Goal: Task Accomplishment & Management: Manage account settings

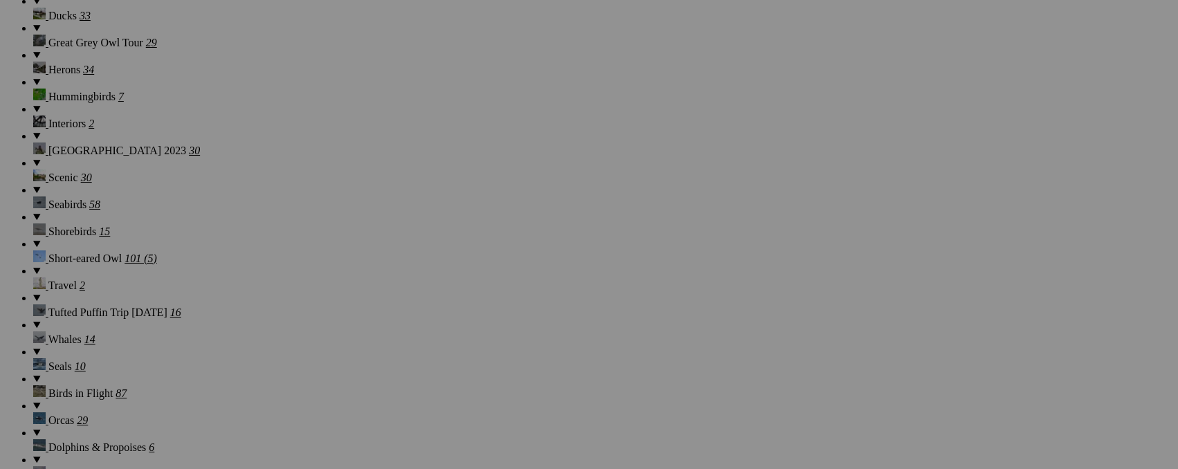
scroll to position [1402, 0]
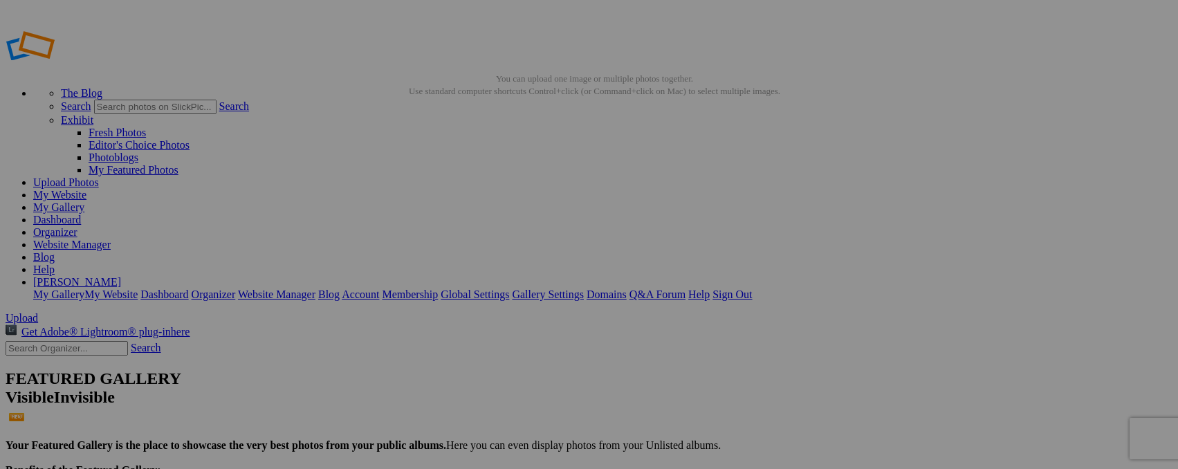
type input "_"
type input "Baby Elephant, Zimanga"
type input "_"
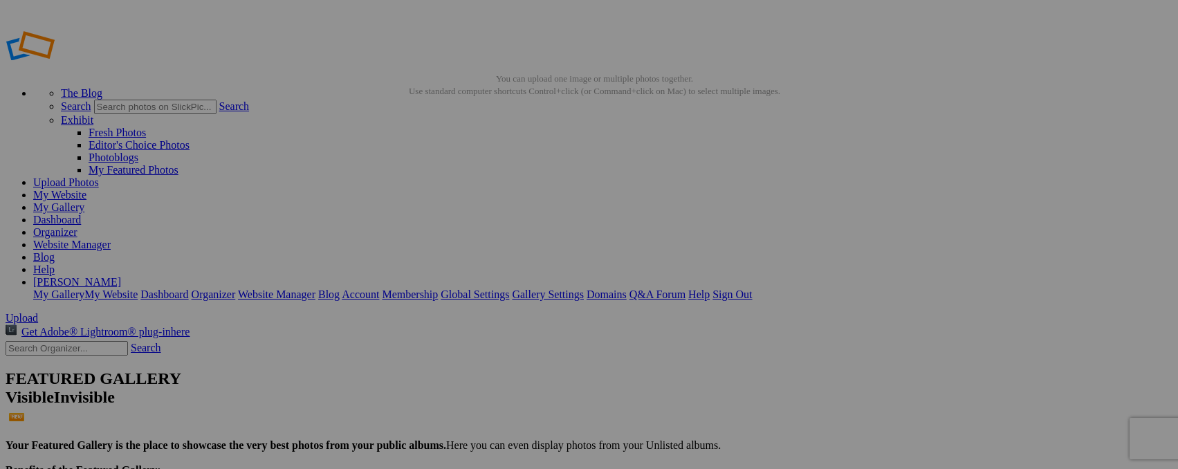
type input "Cheetah Brothers, Zimanga"
type input "_"
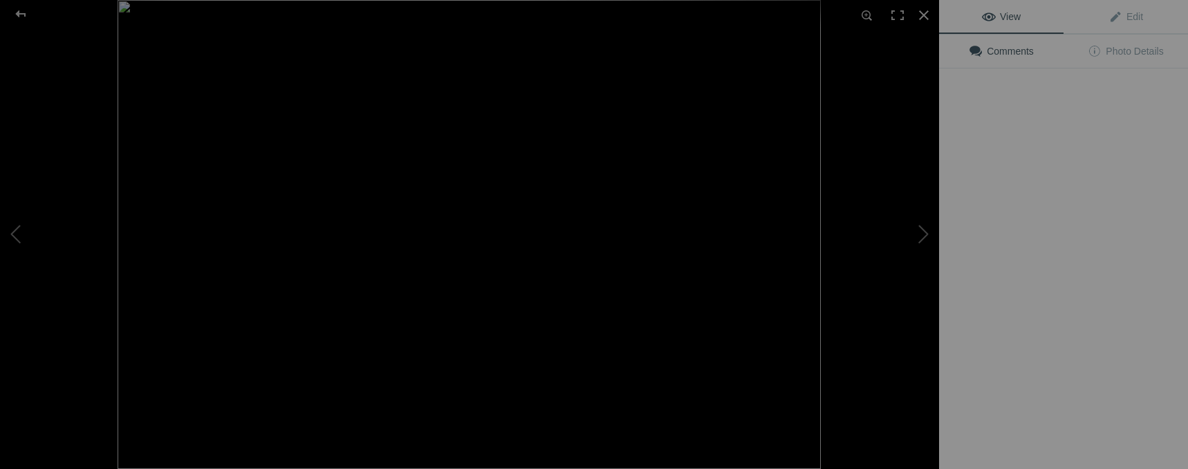
click at [417, 214] on img at bounding box center [469, 234] width 703 height 469
type input "Cheetah, Zimanga"
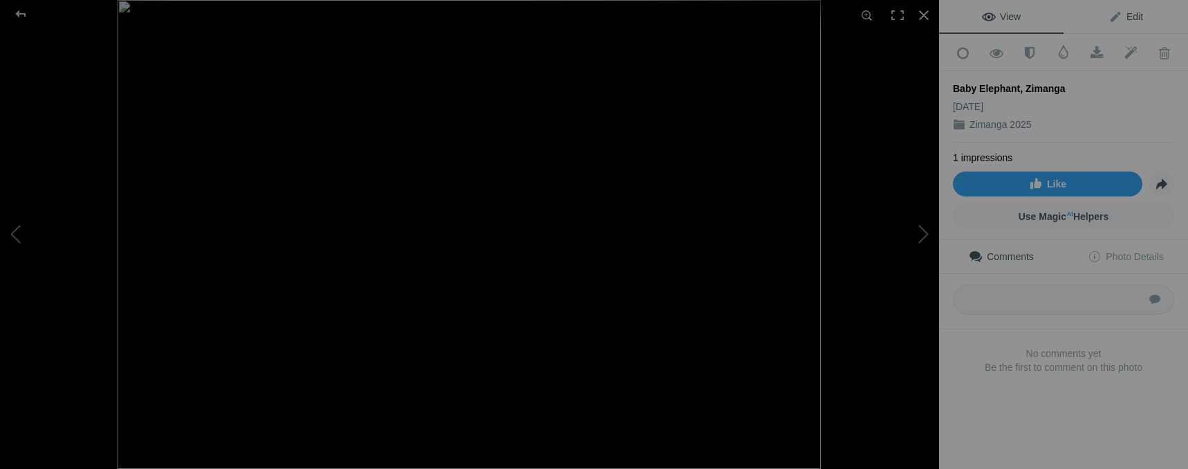
click at [1132, 12] on span "Edit" at bounding box center [1126, 16] width 35 height 11
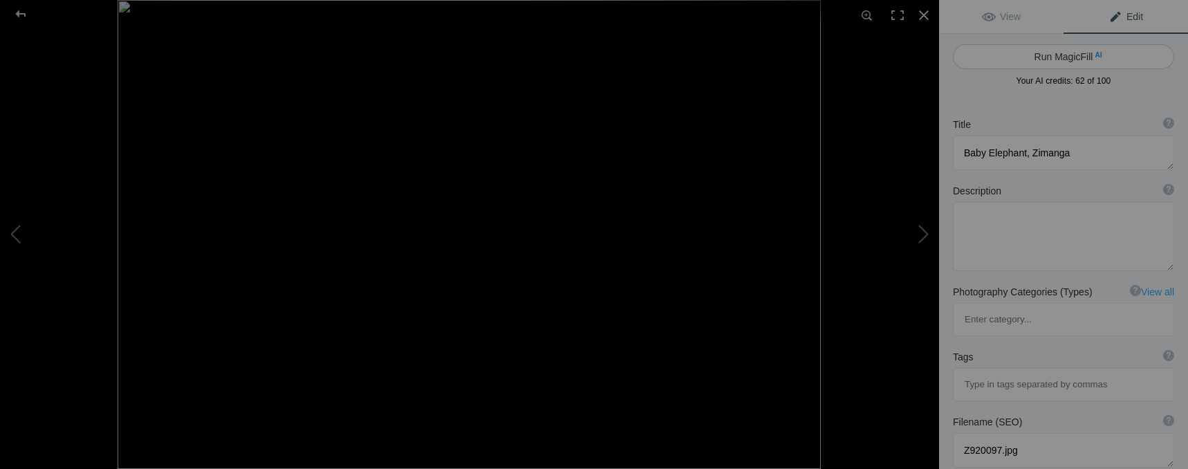
click at [1095, 57] on span "AI" at bounding box center [1098, 55] width 7 height 10
type textarea "Playful Baby Elephant at [GEOGRAPHIC_DATA]"
type textarea "This captivating image features a playful baby elephant, showcasing its curious…"
type textarea "playful-baby-elephant-zimanga.jpg"
type textarea "A playful baby elephant captured in motion at Zimanga Wildlife Reserve, showcas…"
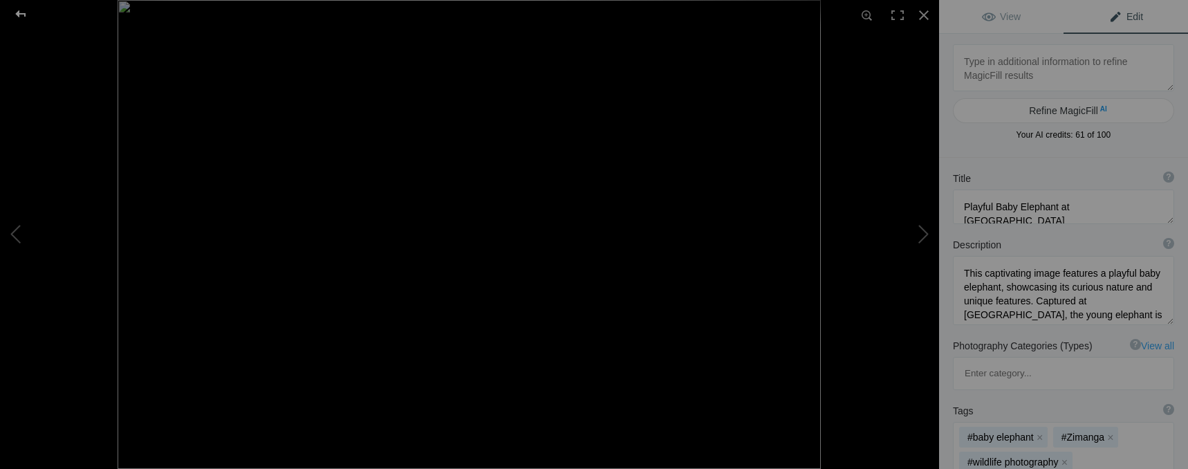
click at [19, 13] on div at bounding box center [21, 14] width 50 height 28
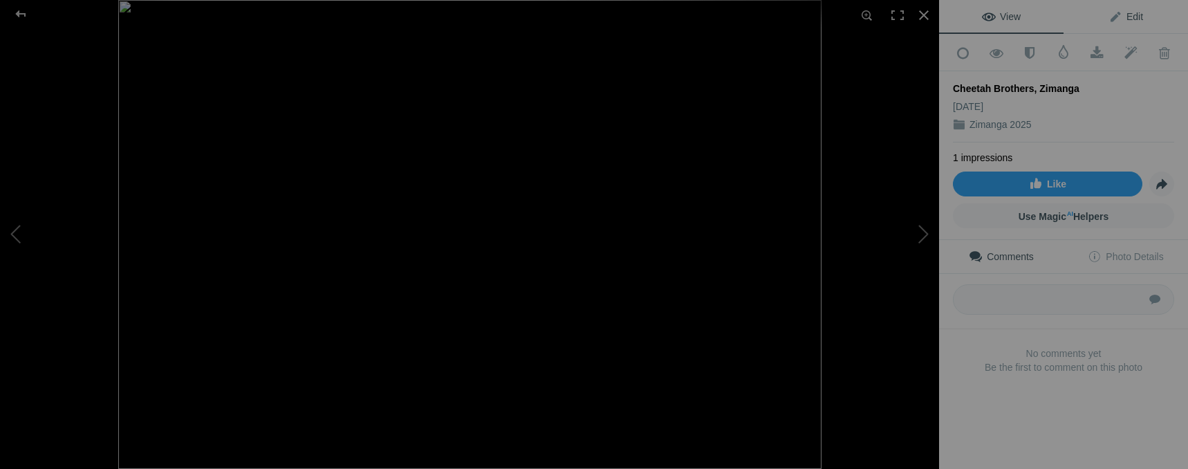
click at [1131, 16] on span "Edit" at bounding box center [1126, 16] width 35 height 11
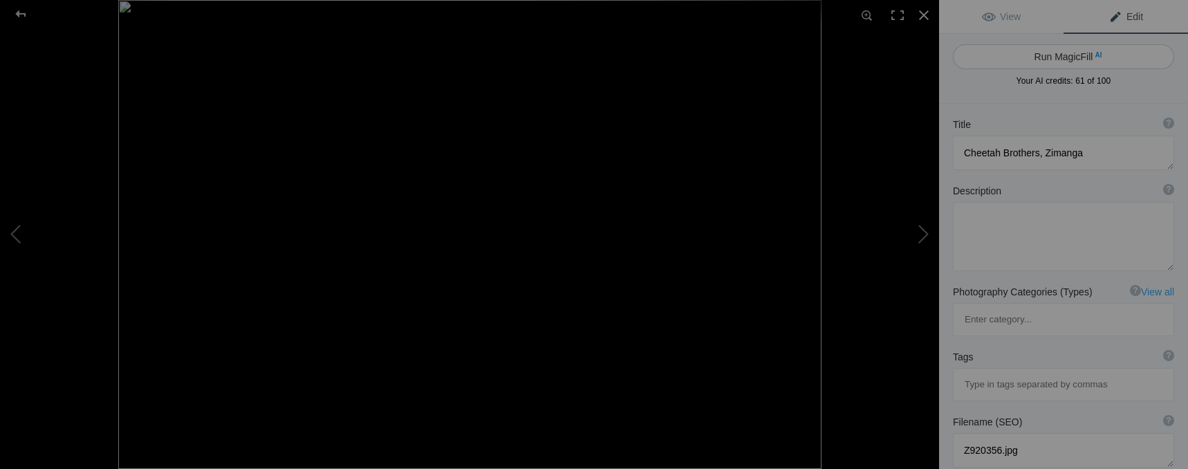
click at [1069, 54] on button "Run MagicFill AI" at bounding box center [1063, 56] width 221 height 25
type textarea "Cheetah Brothers Embracing at [GEOGRAPHIC_DATA]"
type textarea "This captivating image showcases two cheetah brothers in a tender moment, highl…"
type textarea "cheetah-brothers-zimanga.jpg"
type textarea "Two cheetah brothers nuzzling against each other, showcasing their bond, with a…"
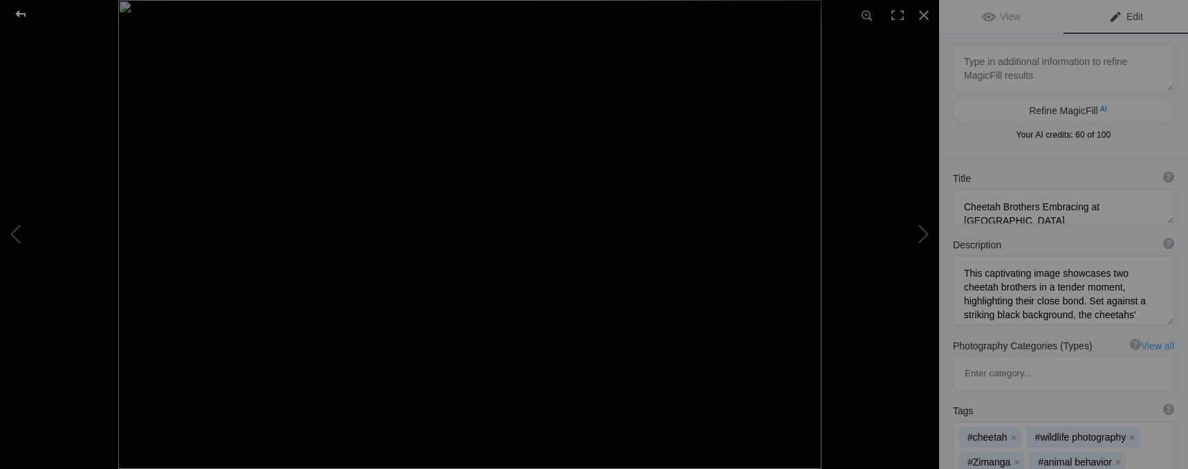
click at [17, 9] on div at bounding box center [21, 14] width 50 height 28
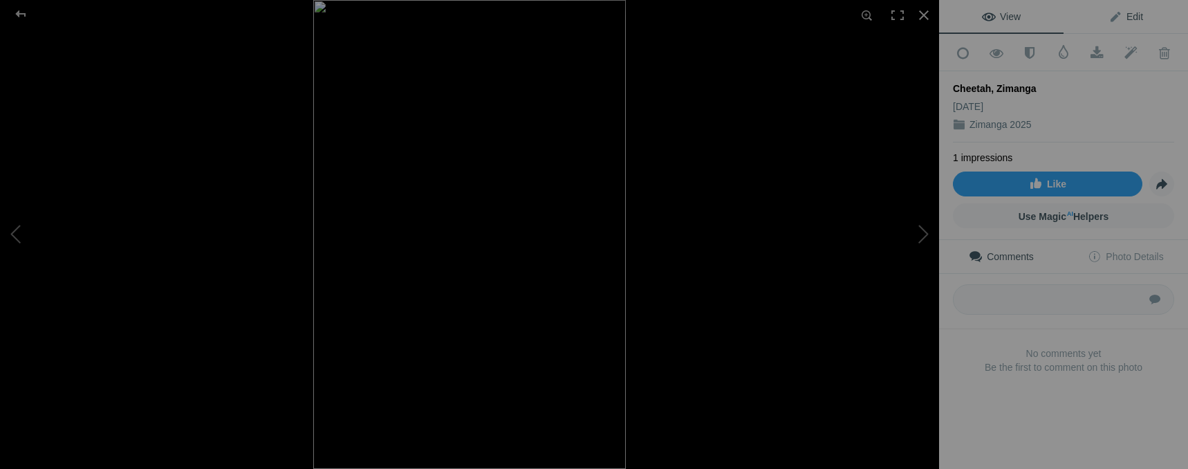
click at [1136, 14] on link "Edit" at bounding box center [1126, 16] width 124 height 33
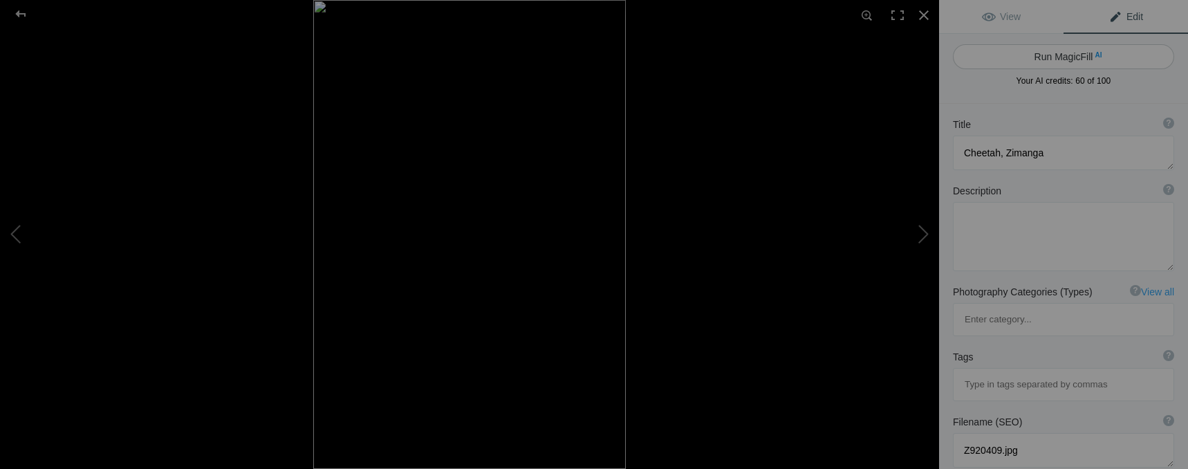
click at [1081, 56] on button "Run MagicFill AI" at bounding box center [1063, 56] width 221 height 25
type textarea "Majestic Cheetah in Zimanga's Grasslands"
type textarea "Witness the grace and power of a cheetah as it navigates the golden grasses of …"
type textarea "cheetah-zimanga-grasslands.jpg"
type textarea "A cheetah walking through the tall grasses of Zimanga, showcasing its distincti…"
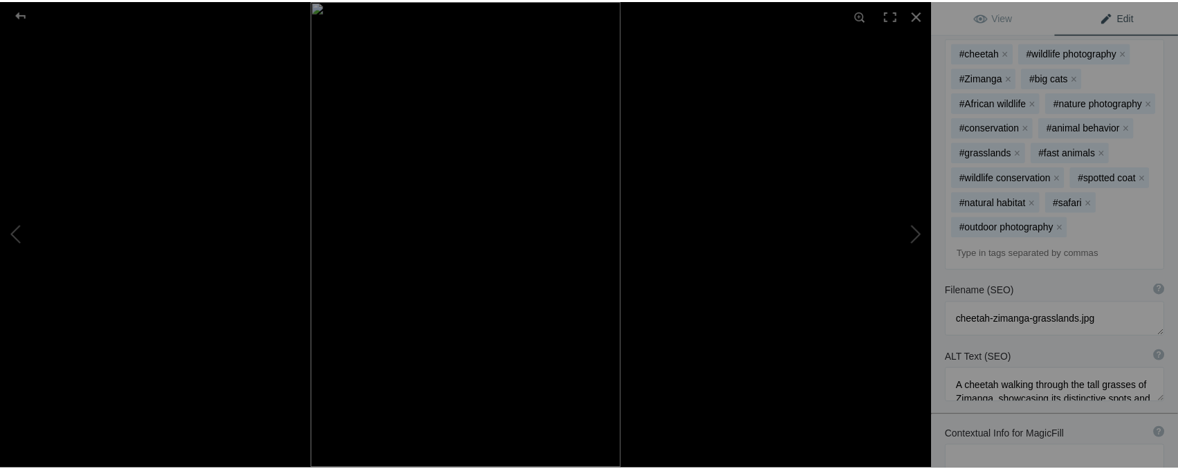
scroll to position [386, 0]
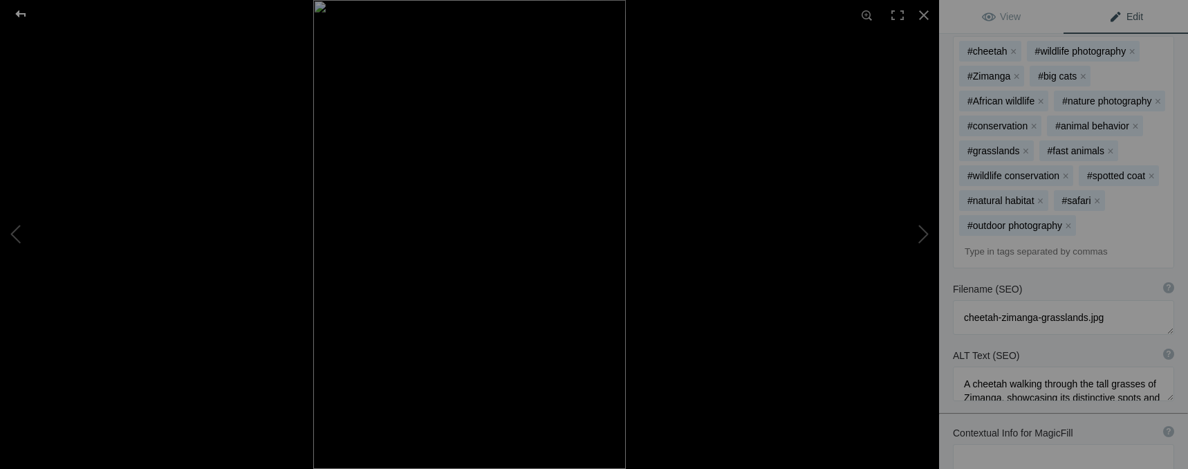
click at [17, 11] on div at bounding box center [21, 14] width 50 height 28
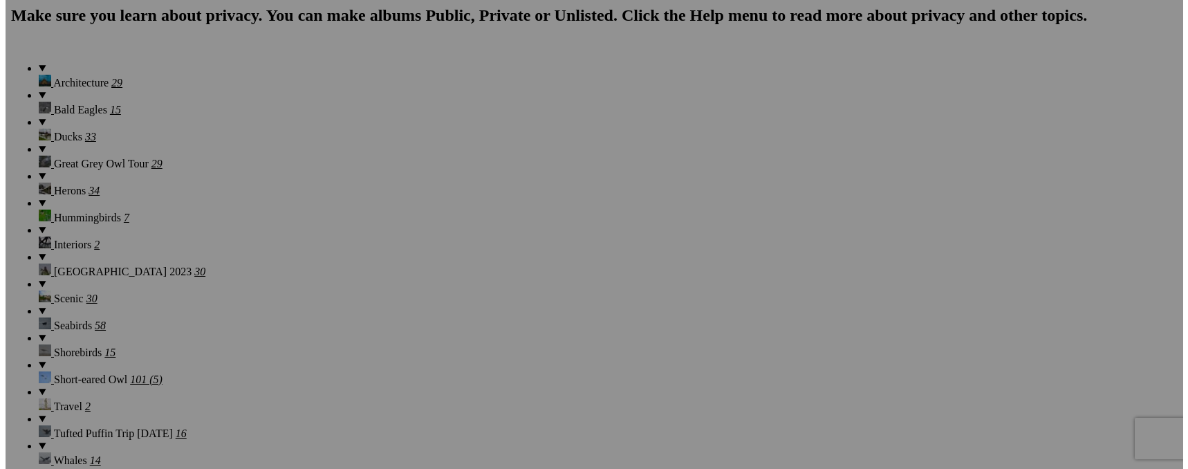
scroll to position [1073, 0]
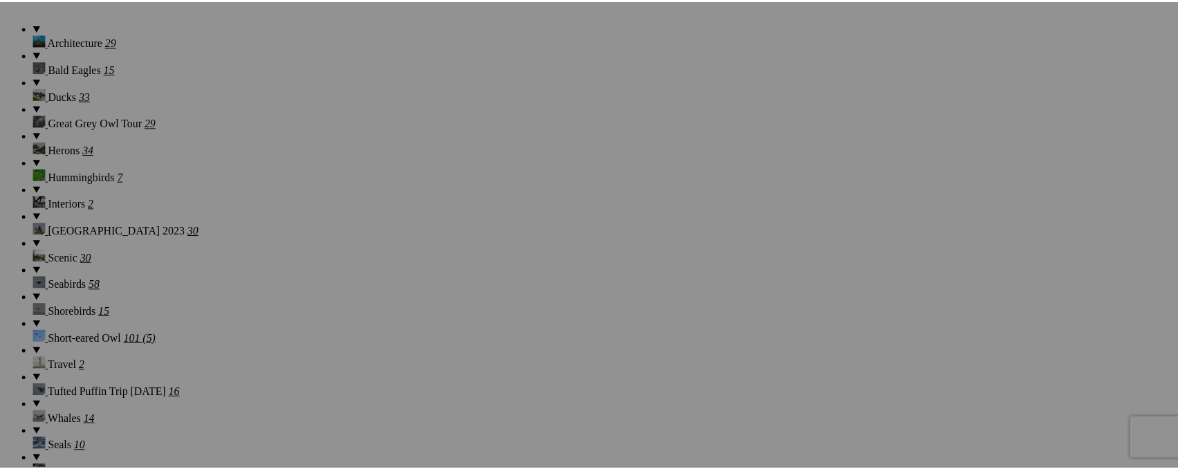
scroll to position [0, 0]
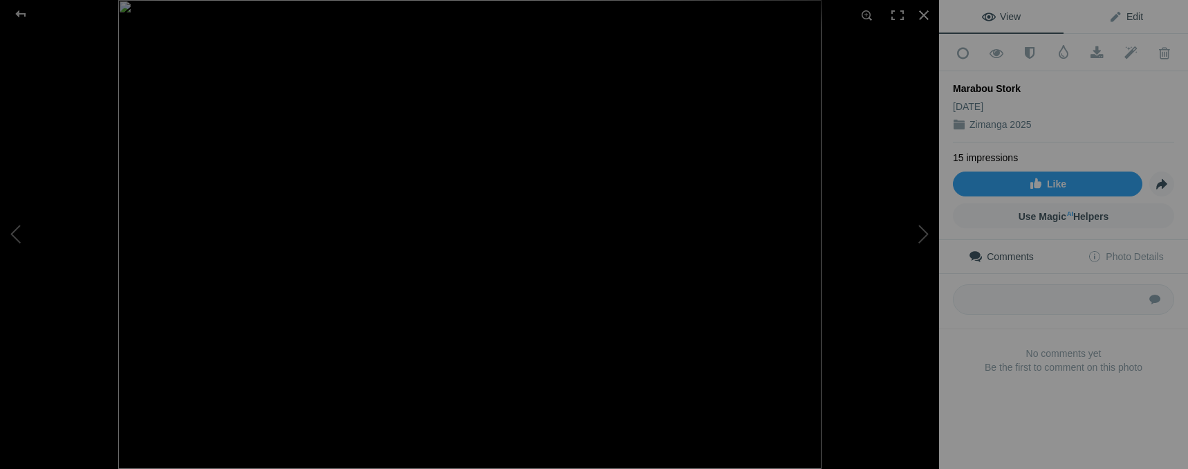
click at [1119, 21] on span "Edit" at bounding box center [1126, 16] width 35 height 11
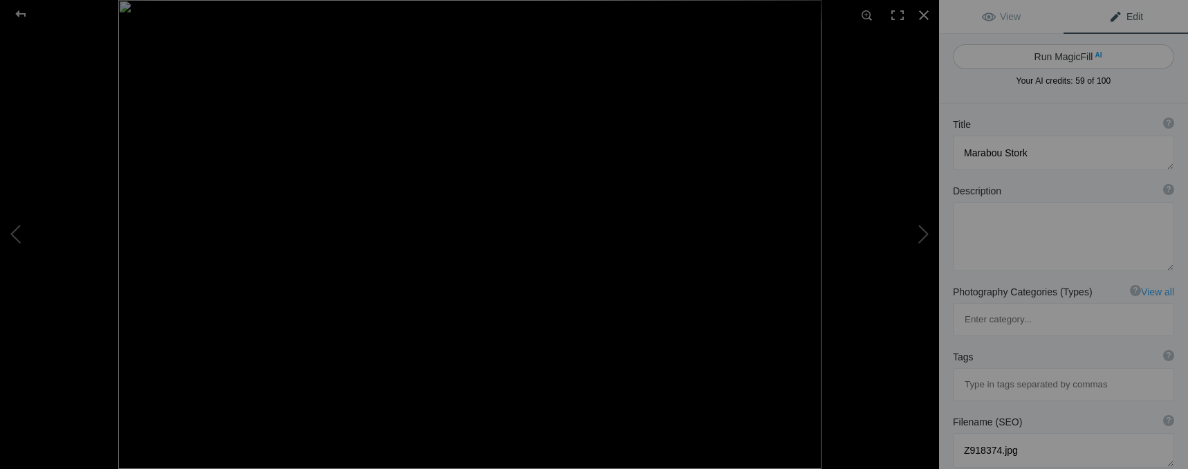
click at [1039, 51] on button "Run MagicFill AI" at bounding box center [1063, 56] width 221 height 25
type textarea "Majestic Marabou Stork in Action"
type textarea "Witness the striking Marabou Stork, a fascinating bird known for its impressive…"
type textarea "marabou-stork-in-action.jpg"
type textarea "A Marabou Stork with its beak open, showcasing its unique features against a bl…"
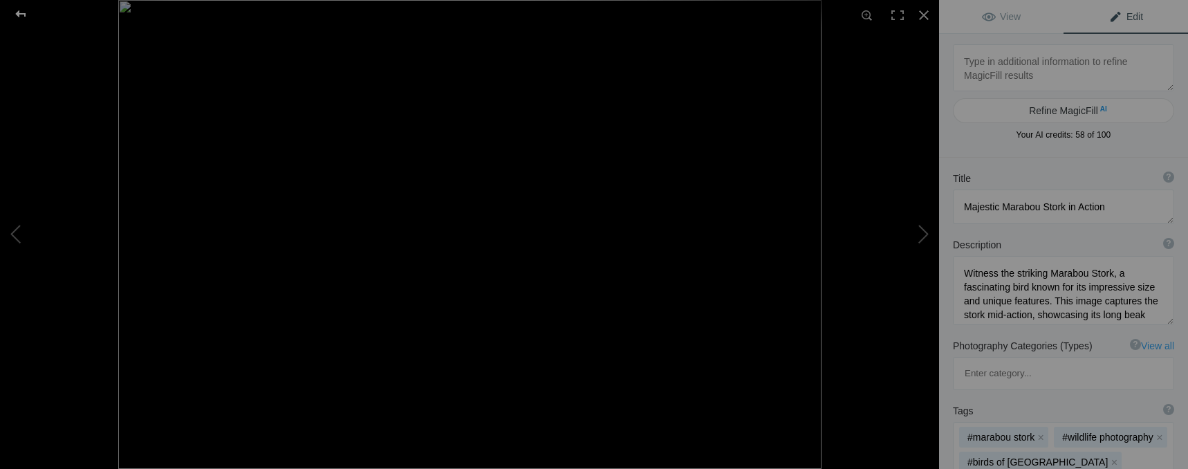
click at [28, 11] on div at bounding box center [21, 14] width 50 height 28
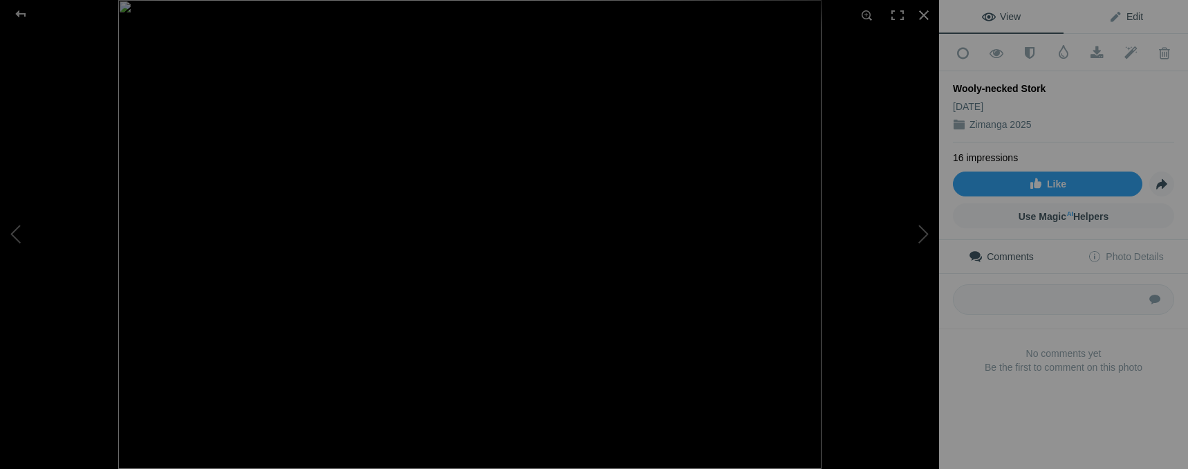
click at [1140, 20] on link "Edit" at bounding box center [1126, 16] width 124 height 33
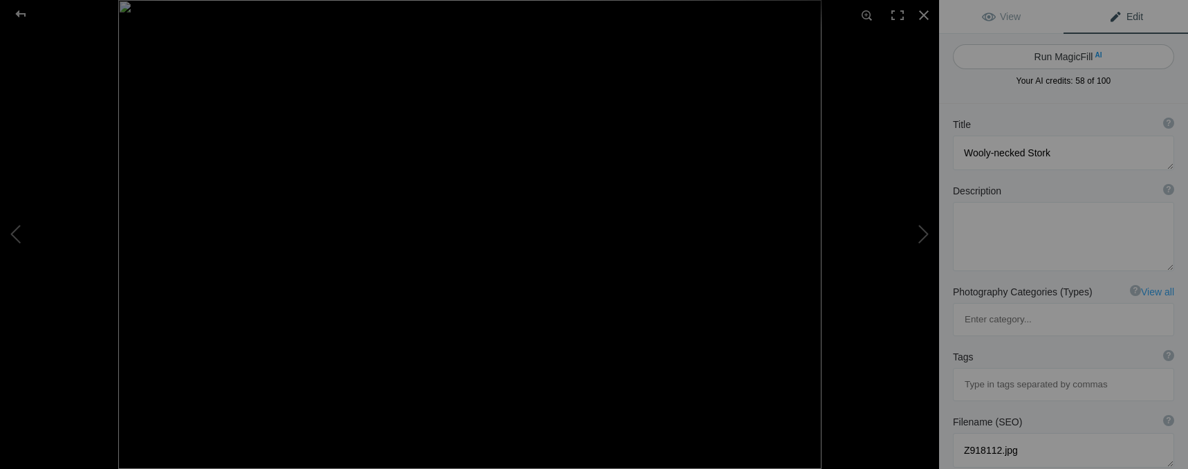
click at [1076, 57] on button "Run MagicFill AI" at bounding box center [1063, 56] width 221 height 25
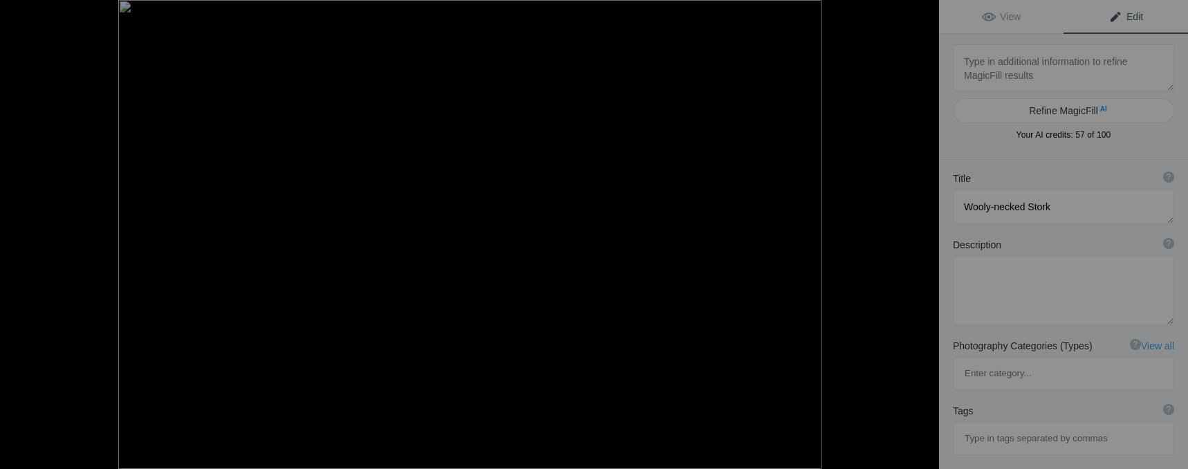
type textarea "Wooly-necked Stork foraging in soft light"
type textarea "The Wooly-necked Stork, known for its striking appearance and unique woolly nec…"
type textarea "wooly-necked-stork-foraging.jpg"
type textarea "Wooly-necked Stork foraging in soft light, showcasing its unique features again…"
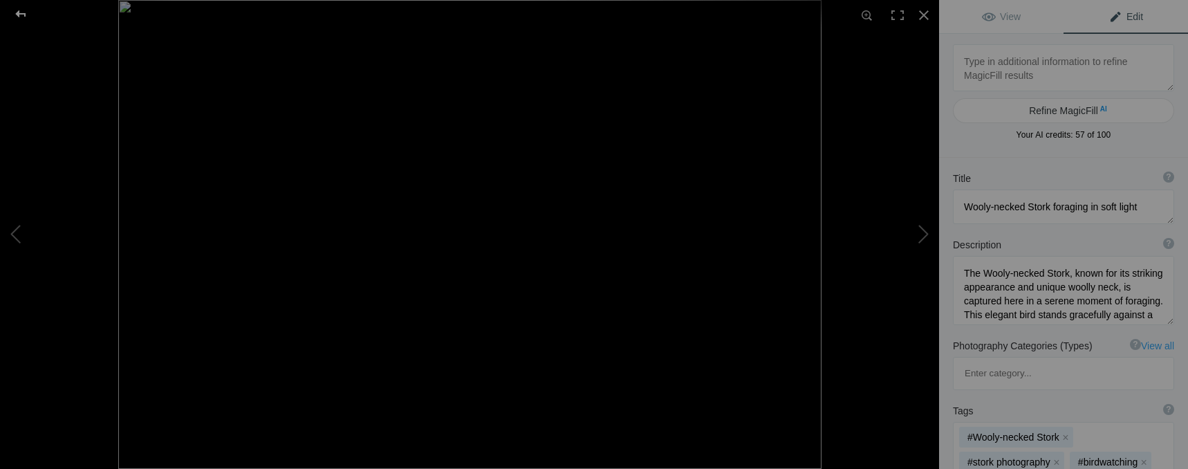
click at [25, 12] on div at bounding box center [21, 14] width 50 height 28
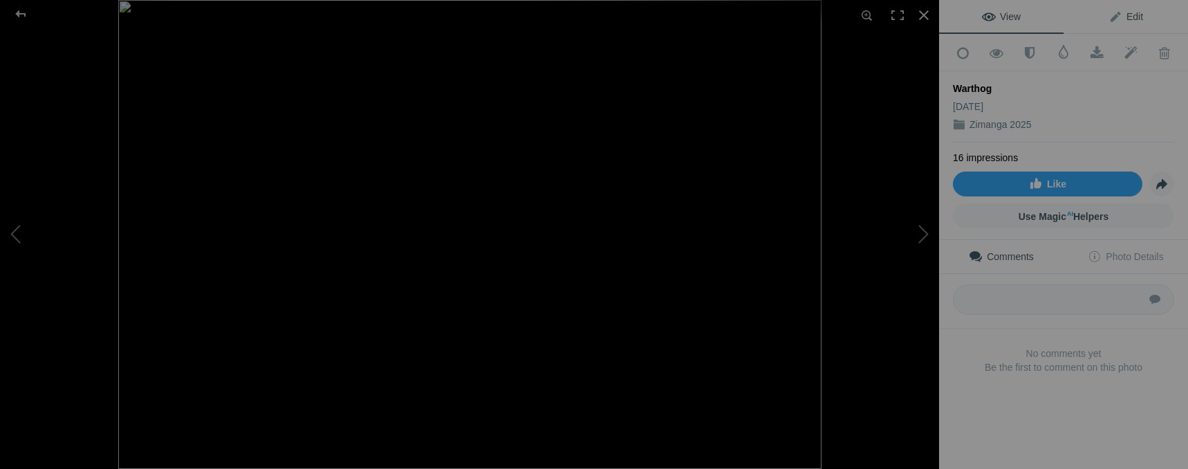
click at [1147, 20] on link "Edit" at bounding box center [1126, 16] width 124 height 33
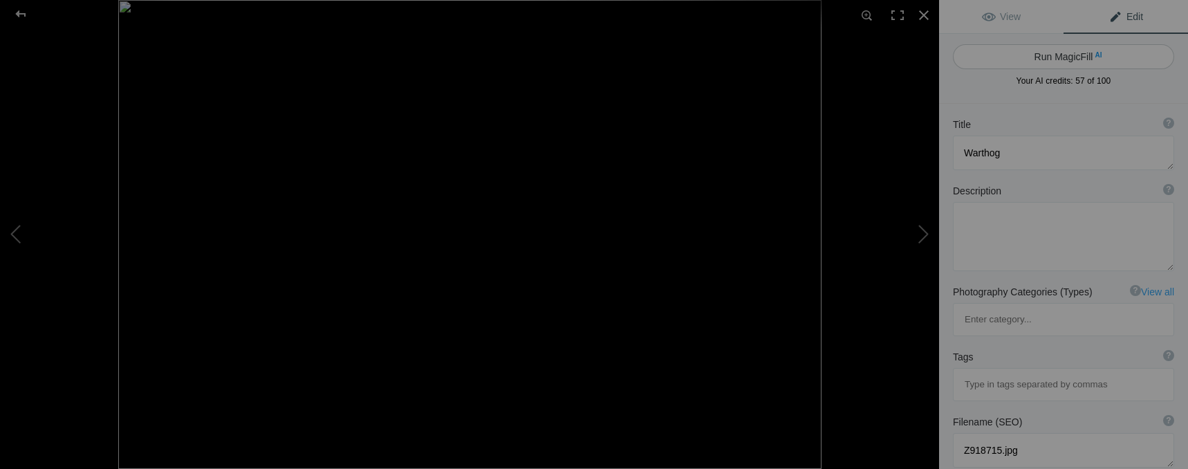
click at [1090, 62] on button "Run MagicFill AI" at bounding box center [1063, 56] width 221 height 25
type textarea "Captivating Warthog in its Natural Habitat"
type textarea "This striking image showcases a warthog, a fascinating wild animal known for it…"
type textarea "captivating-warthog-natural-habitat.jpg"
type textarea "A warthog walking through its natural habitat, showcasing its distinctive tusks…"
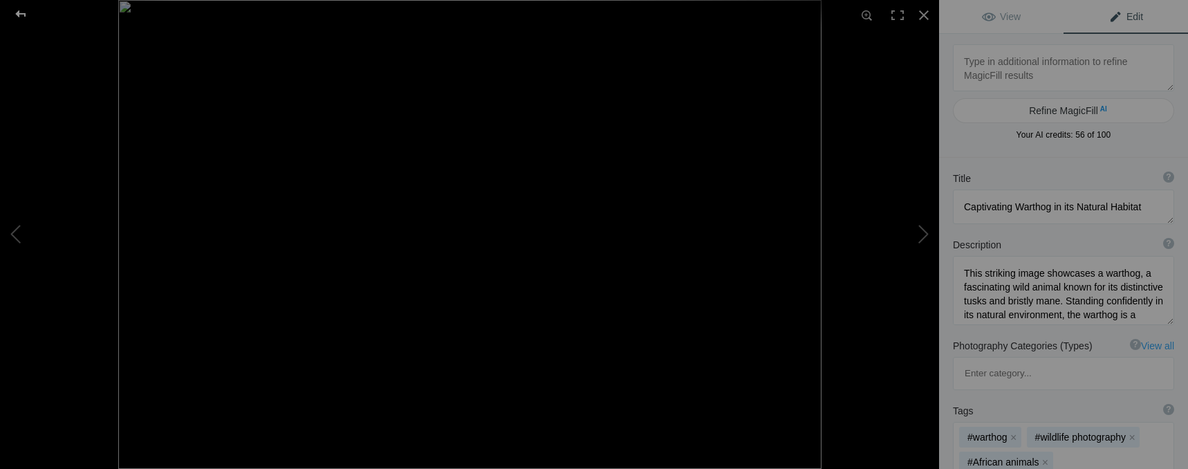
click at [26, 16] on div at bounding box center [21, 14] width 50 height 28
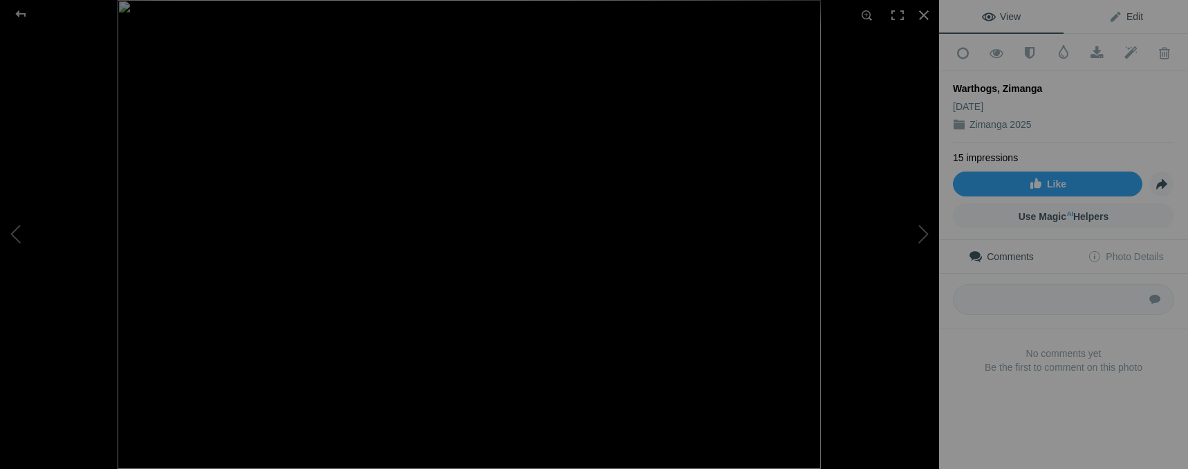
click at [1119, 20] on span "Edit" at bounding box center [1126, 16] width 35 height 11
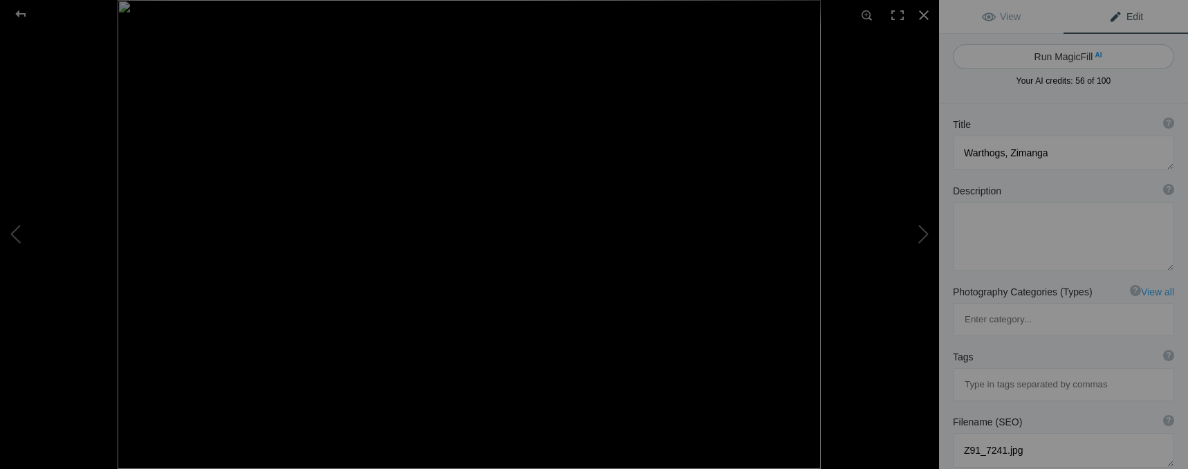
click at [1058, 58] on button "Run MagicFill AI" at bounding box center [1063, 56] width 221 height 25
type textarea "Warthogs Drinking at [GEOGRAPHIC_DATA]"
type textarea "Witness the captivating moment as two warthogs lean in for a drink at Zimanga W…"
type textarea "warthogs-drinking-zimanga.jpg"
type textarea "Two warthogs drinking water at Zimanga Wildlife Reserve, reflecting their image…"
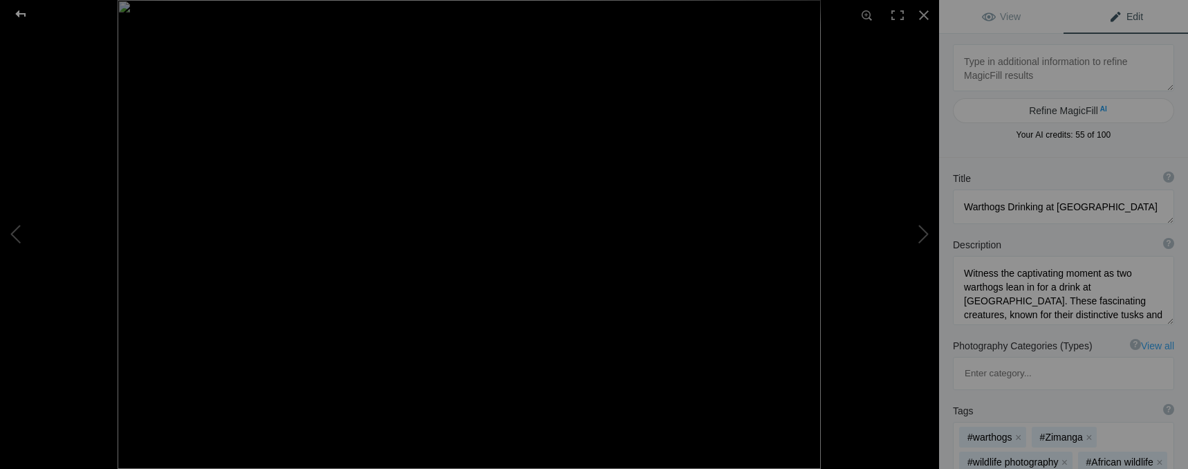
click at [22, 9] on div at bounding box center [21, 14] width 50 height 28
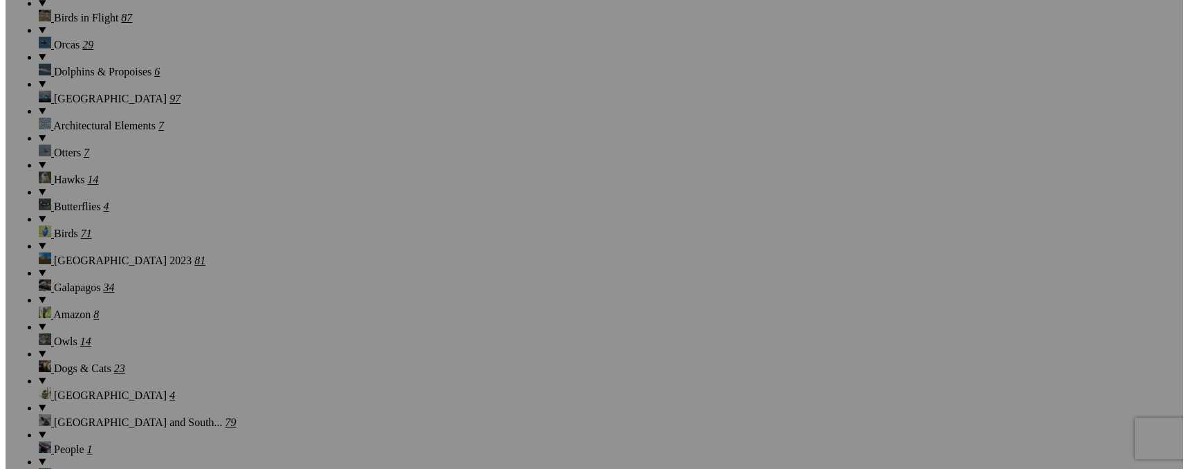
scroll to position [1503, 0]
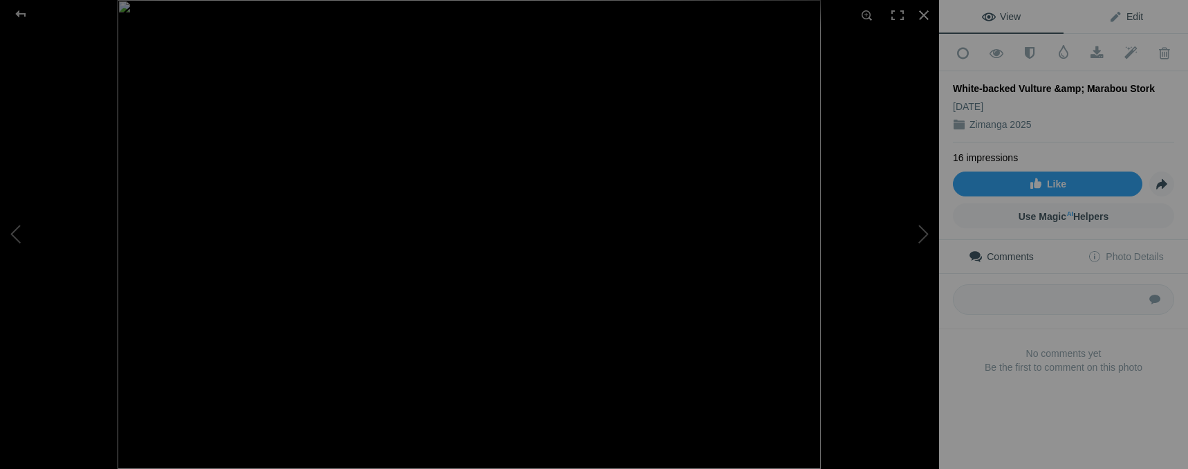
click at [1109, 18] on span "Edit" at bounding box center [1126, 16] width 35 height 11
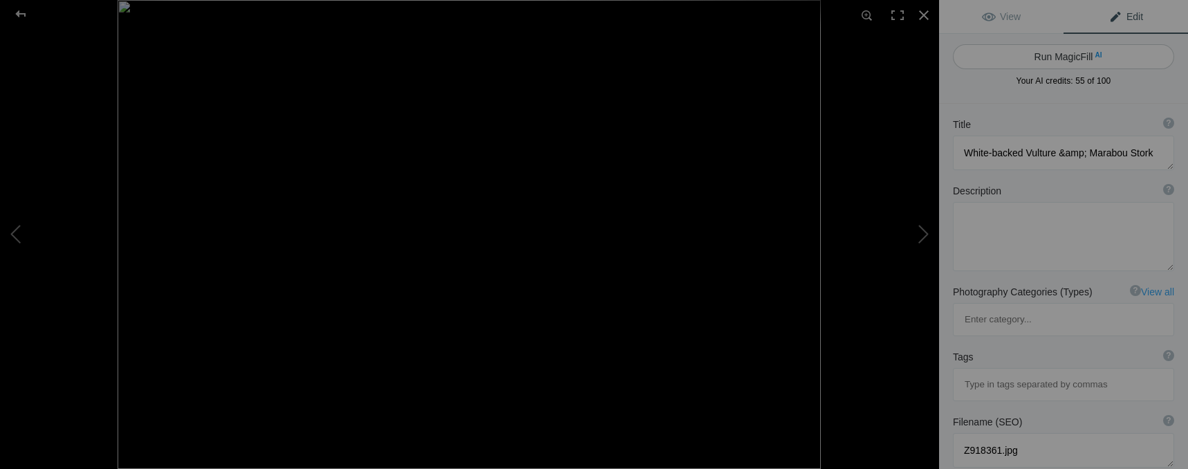
click at [1055, 55] on button "Run MagicFill AI" at bounding box center [1063, 56] width 221 height 25
type textarea "White-backed Vulture and Marabou Stork in Natural Habitat"
type textarea "This captivating image features a White-backed Vulture and a Marabou Stork stan…"
type textarea "white-backed-vulture-marabou-stork.jpg"
type textarea "A White-backed Vulture and a Marabou Stork standing together in a natural setti…"
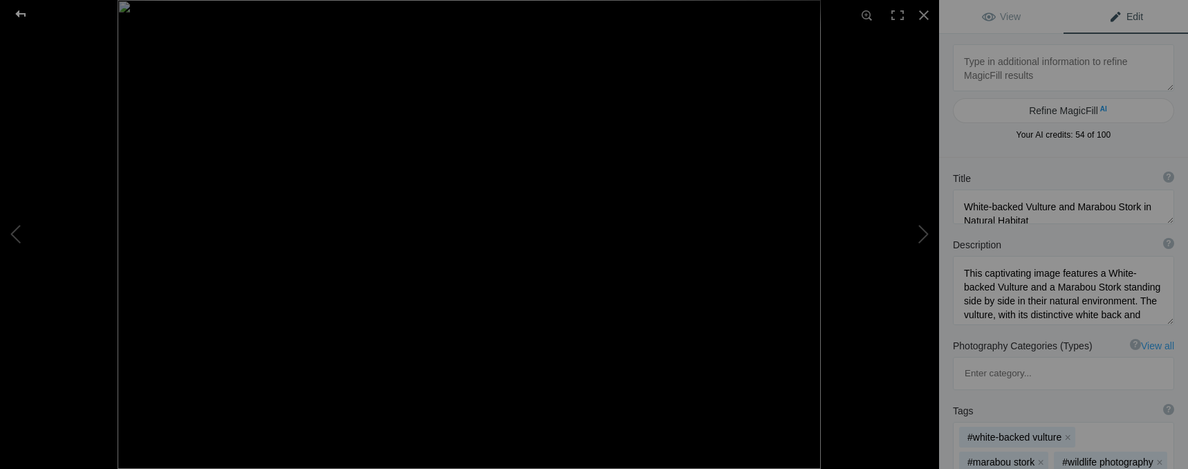
click at [20, 11] on div at bounding box center [21, 14] width 50 height 28
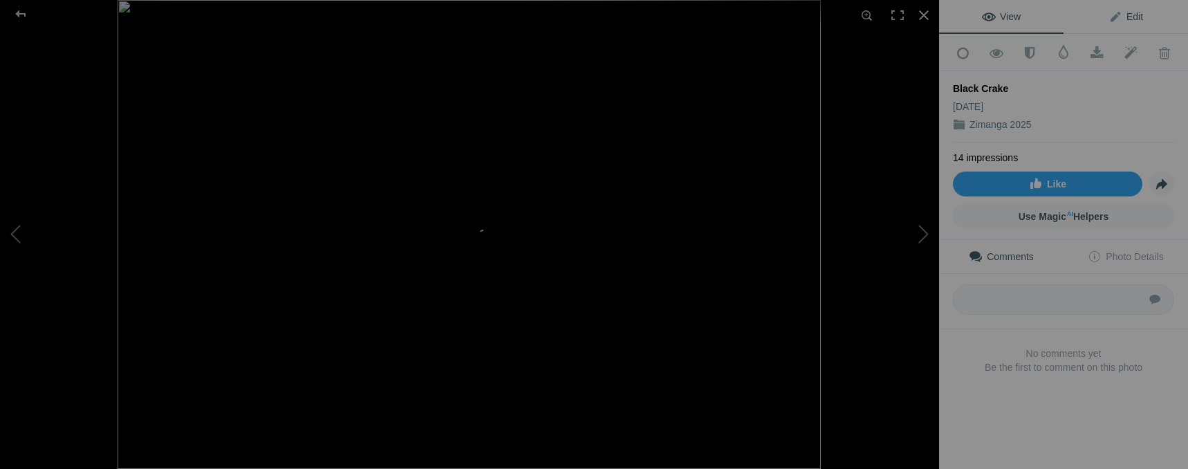
click at [1120, 15] on span "Edit" at bounding box center [1126, 16] width 35 height 11
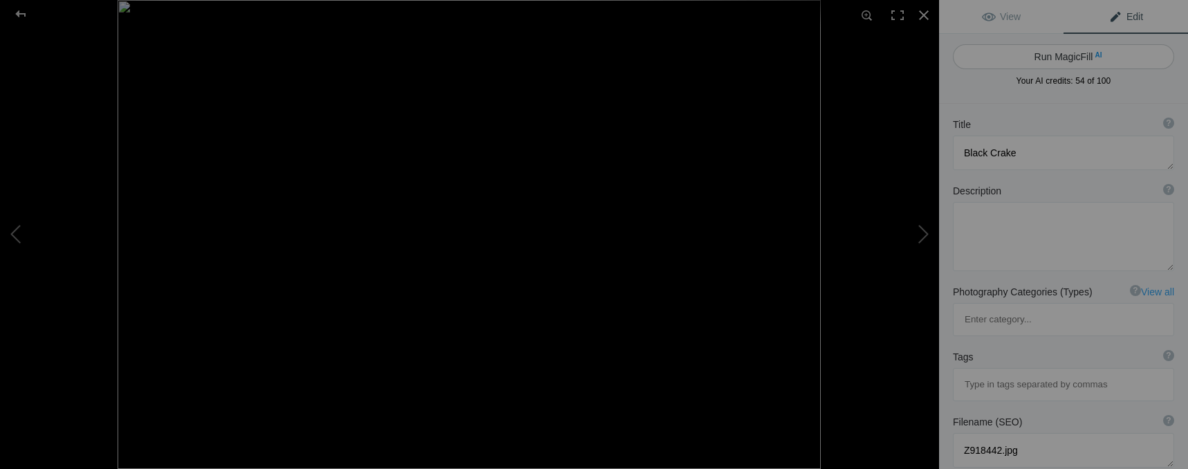
click at [1095, 57] on span "AI" at bounding box center [1098, 55] width 7 height 10
type textarea "Black Crake Walking Along Water's Edge"
type textarea "The Black Crake, a striking bird known for its vibrant orange legs and yellow b…"
type textarea "black-crake-walking-water-edge.jpg"
type textarea "A Black Crake with bright orange legs and a yellow bill walking along the edge …"
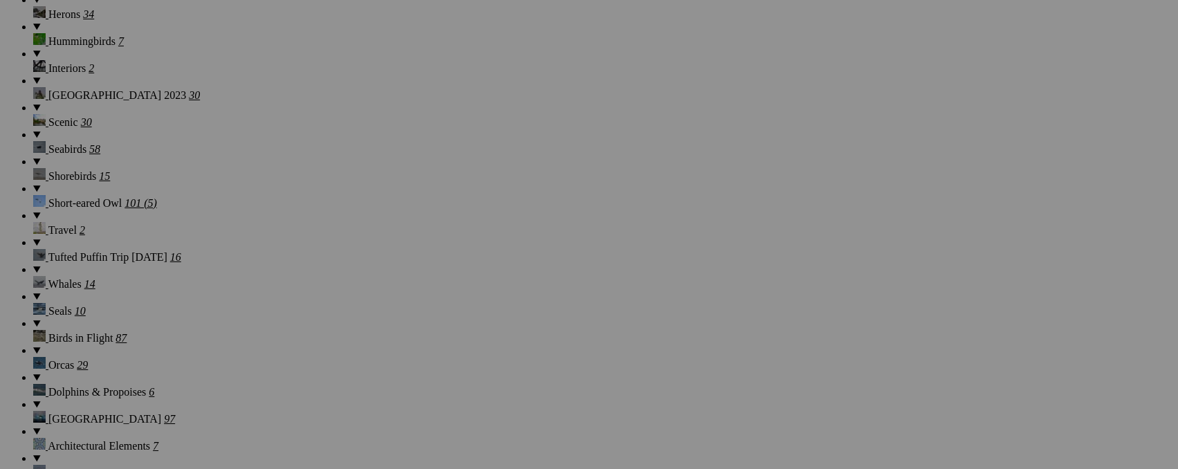
scroll to position [1259, 0]
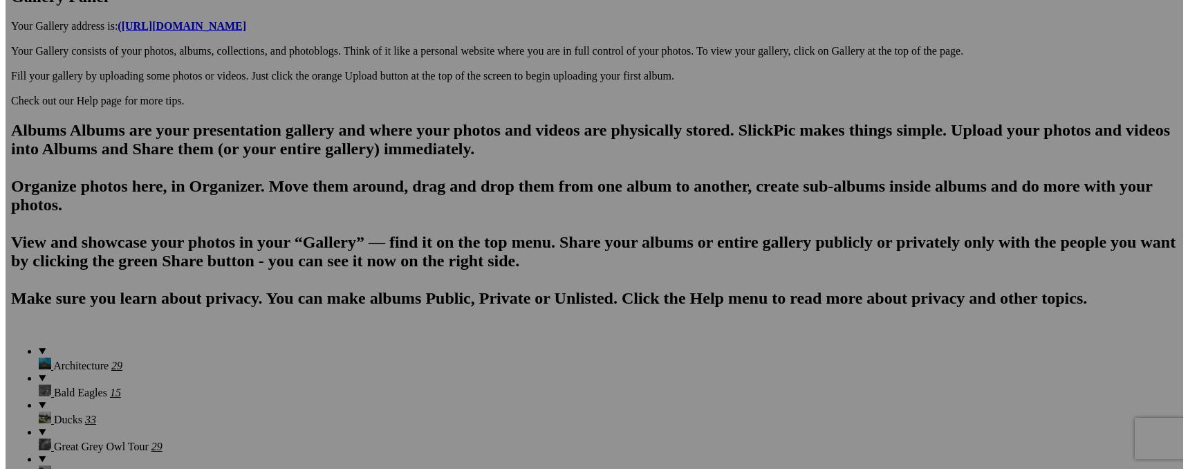
scroll to position [842, 0]
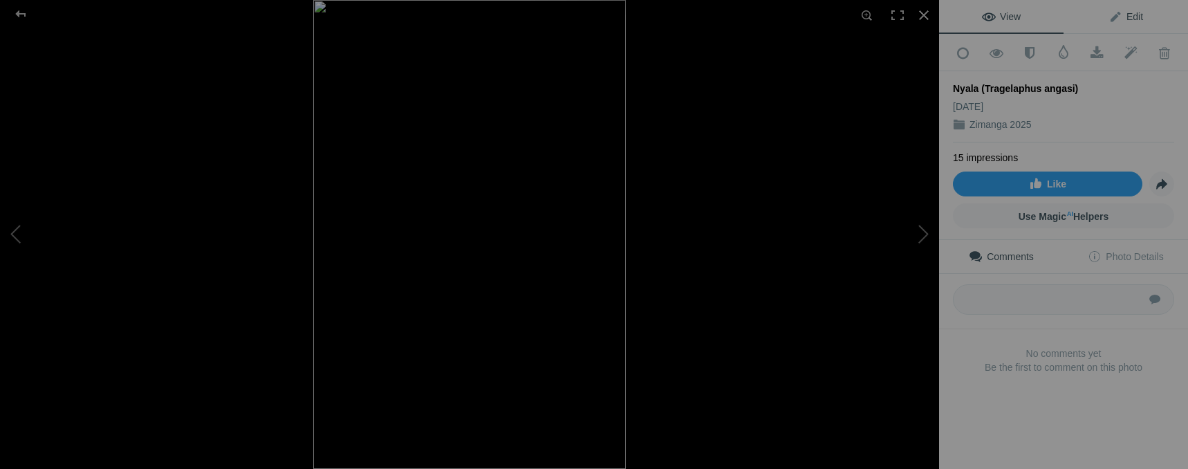
click at [1140, 19] on link "Edit" at bounding box center [1126, 16] width 124 height 33
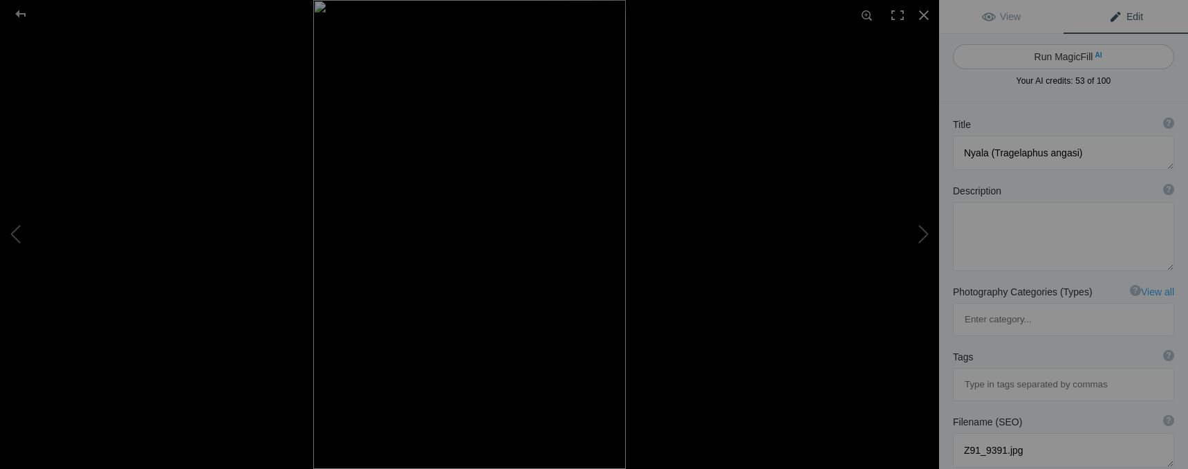
click at [1107, 60] on button "Run MagicFill AI" at bounding box center [1063, 56] width 221 height 25
type textarea "Nyala Antelope Drinking at [GEOGRAPHIC_DATA]"
type textarea "This captivating image showcases a Nyala antelope (Tragelaphus angasi) graceful…"
type textarea "nyala-antelope-drinking-waterhole.jpg"
type textarea "A Nyala antelope drinking from a waterhole, showcasing its spiral horns and dis…"
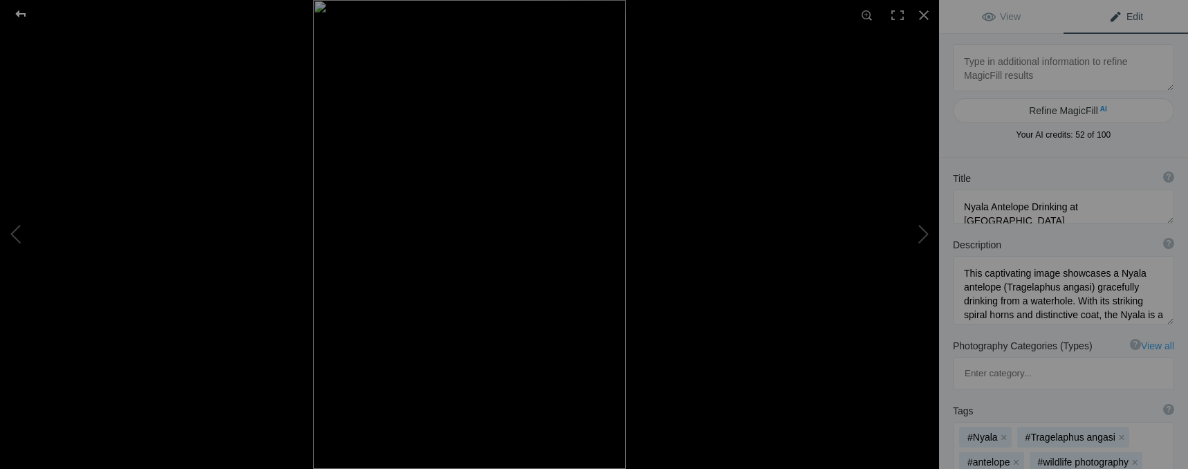
click at [24, 15] on div at bounding box center [21, 14] width 50 height 28
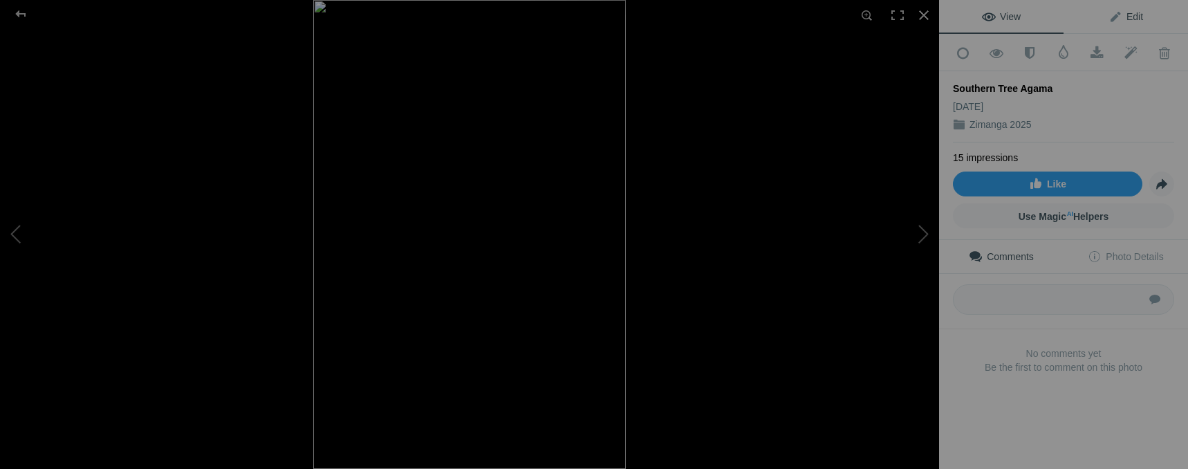
click at [1143, 17] on link "Edit" at bounding box center [1126, 16] width 124 height 33
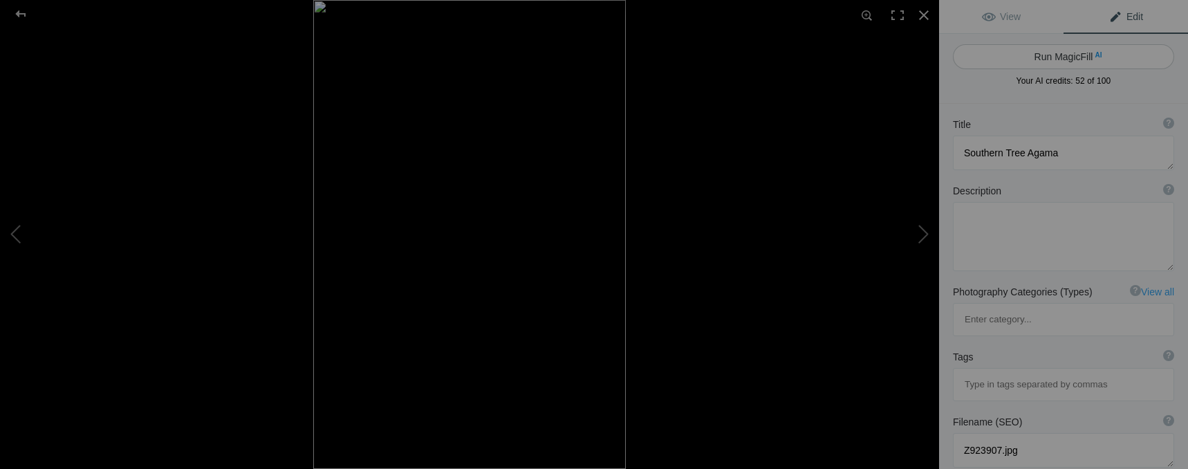
click at [1082, 55] on button "Run MagicFill AI" at bounding box center [1063, 56] width 221 height 25
type textarea "Vibrant Southern Tree Agama Climbing a Tree"
type textarea "This stunning image captures a Southern Tree Agama, showcasing its vibrant blue…"
type textarea "vibrant-southern-tree-agama-climbing-tree.jpg"
type textarea "A Southern Tree Agama with vibrant blue and green colors climbing a textured tr…"
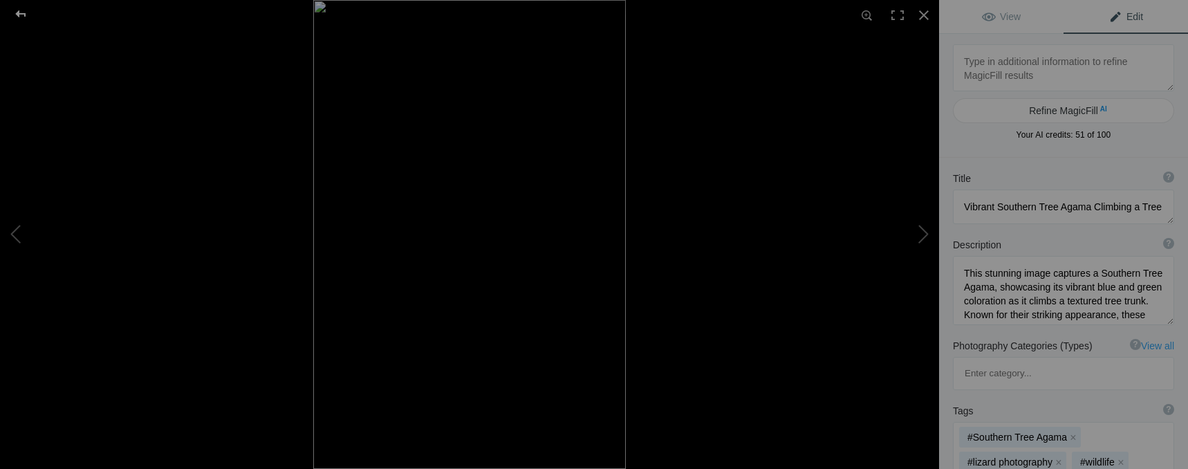
click at [18, 18] on div at bounding box center [21, 14] width 50 height 28
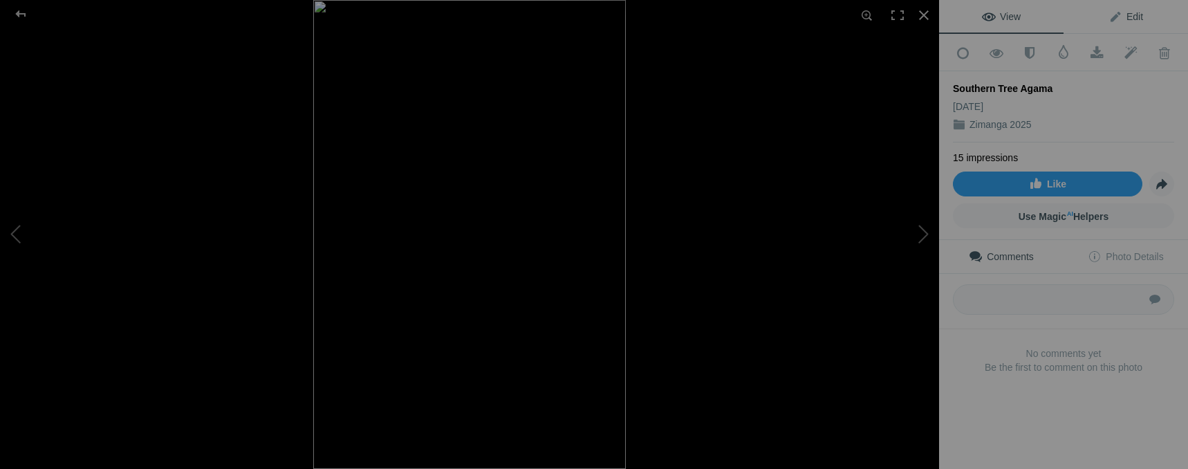
click at [1134, 12] on span "Edit" at bounding box center [1126, 16] width 35 height 11
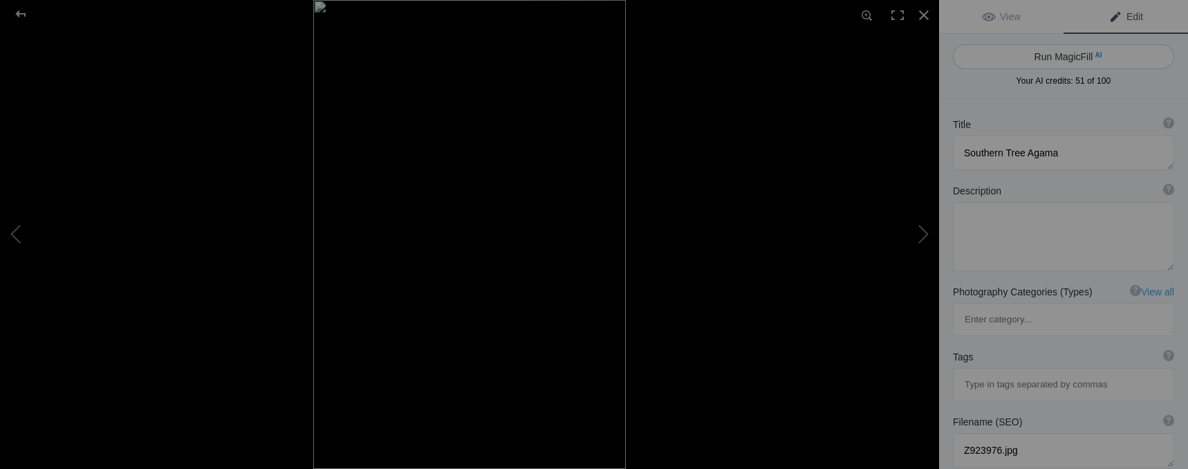
click at [1080, 58] on button "Run MagicFill AI" at bounding box center [1063, 56] width 221 height 25
type textarea "Southern Tree Agama Climbing a Tree"
type textarea "The Southern Tree Agama, known for its striking coloration, is captured here in…"
type textarea "southern-tree-agama-climbing-tree.jpg"
type textarea "A Southern Tree Agama with vibrant blue and earthy tones climbing a textured tr…"
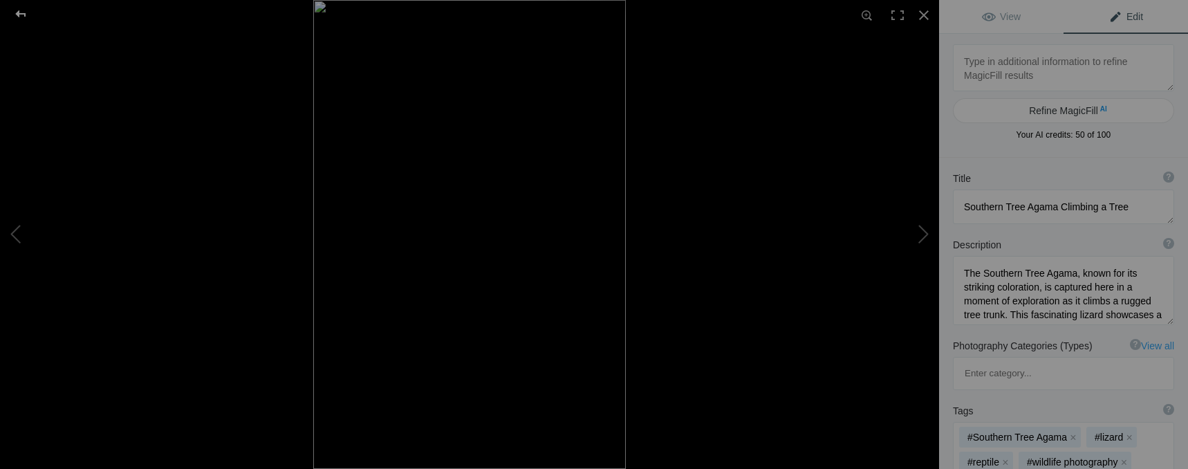
click at [19, 9] on div at bounding box center [21, 14] width 50 height 28
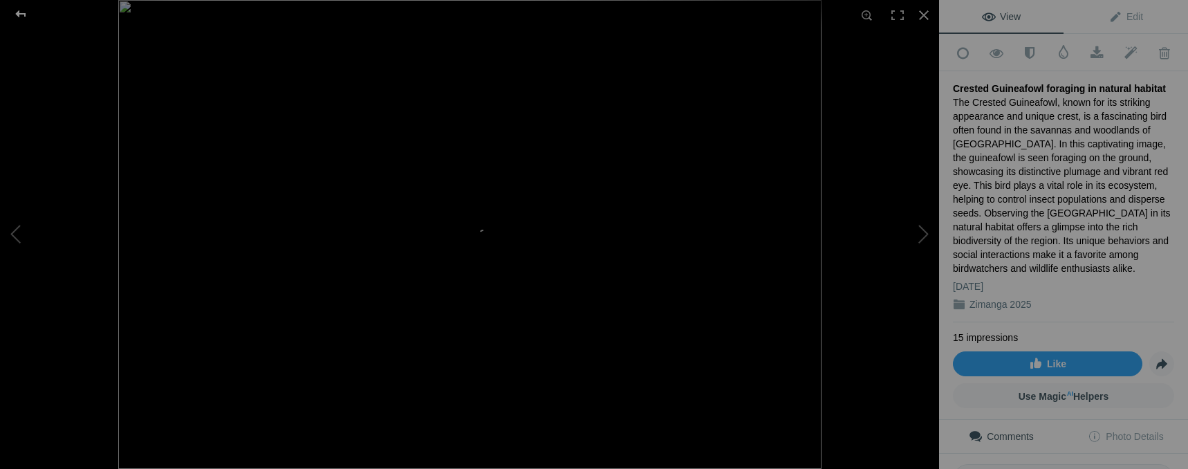
click at [20, 12] on div at bounding box center [21, 14] width 50 height 28
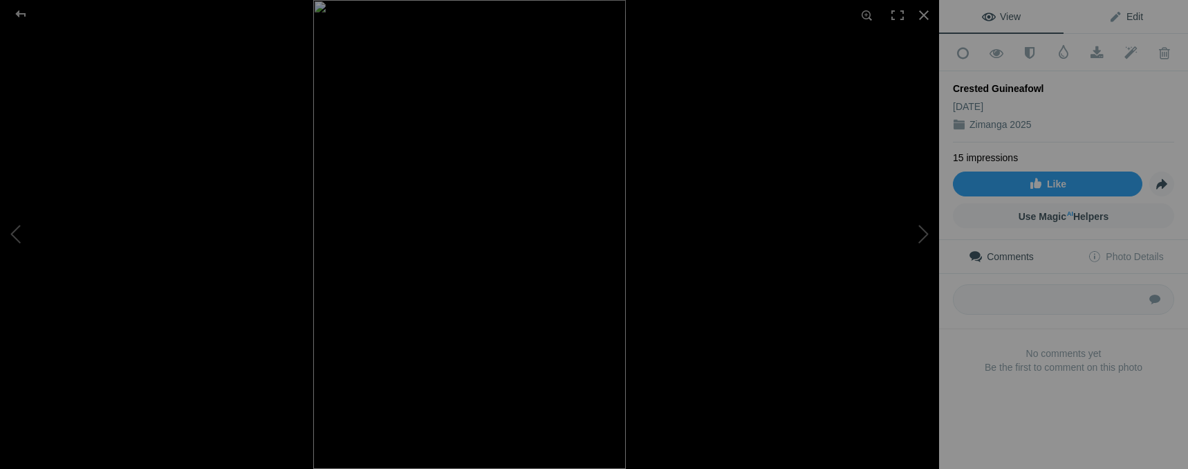
click at [1128, 15] on span "Edit" at bounding box center [1126, 16] width 35 height 11
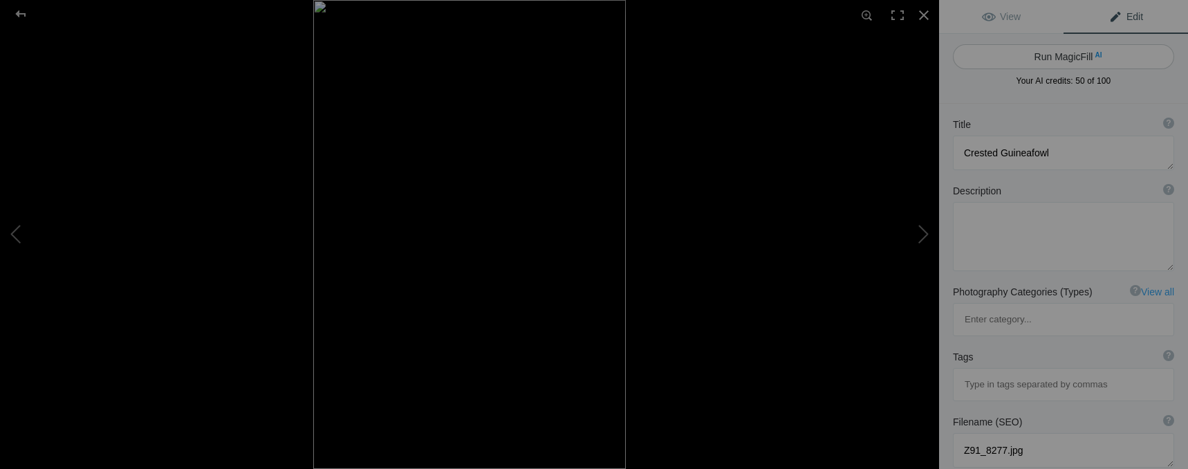
click at [1091, 60] on button "Run MagicFill AI" at bounding box center [1063, 56] width 221 height 25
type textarea "Crested Guineafowl Standing by Water"
type textarea "This stunning image captures a Crested Guineafowl gracefully standing near a tr…"
type textarea "crested-guineafowl-standing-by-water.jpg"
type textarea "A Crested Guineafowl standing near water, showcasing its unique plumage and ref…"
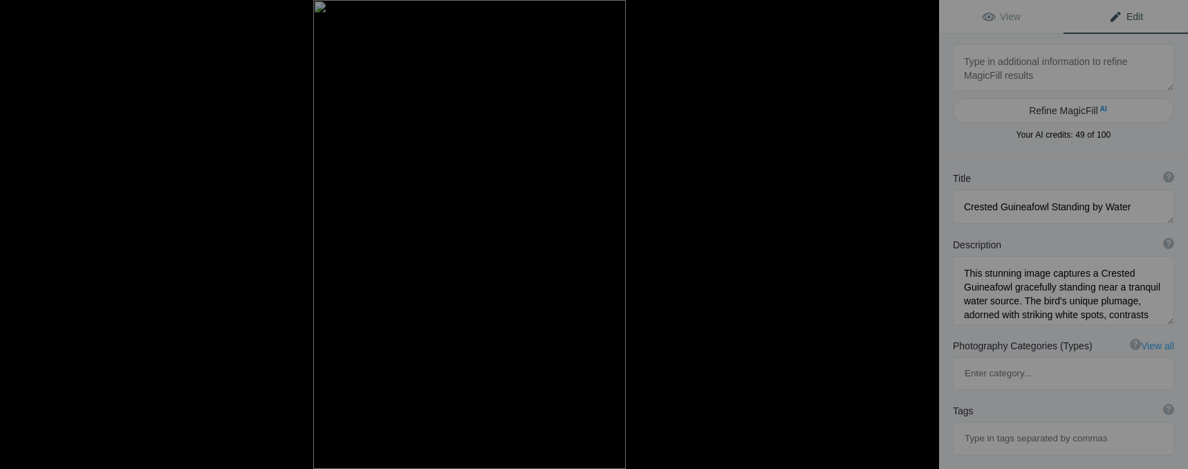
click at [27, 12] on div at bounding box center [21, 14] width 50 height 28
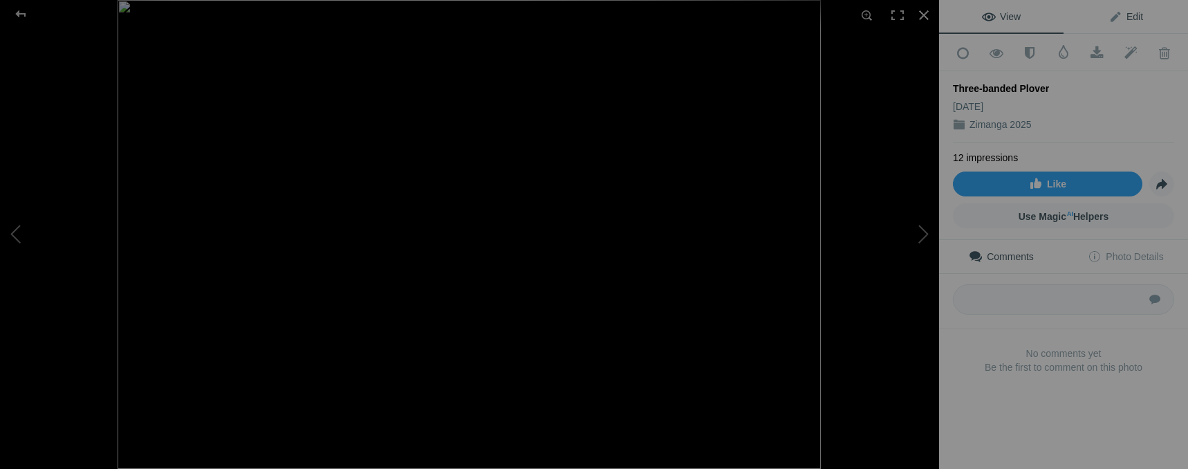
click at [1134, 14] on span "Edit" at bounding box center [1126, 16] width 35 height 11
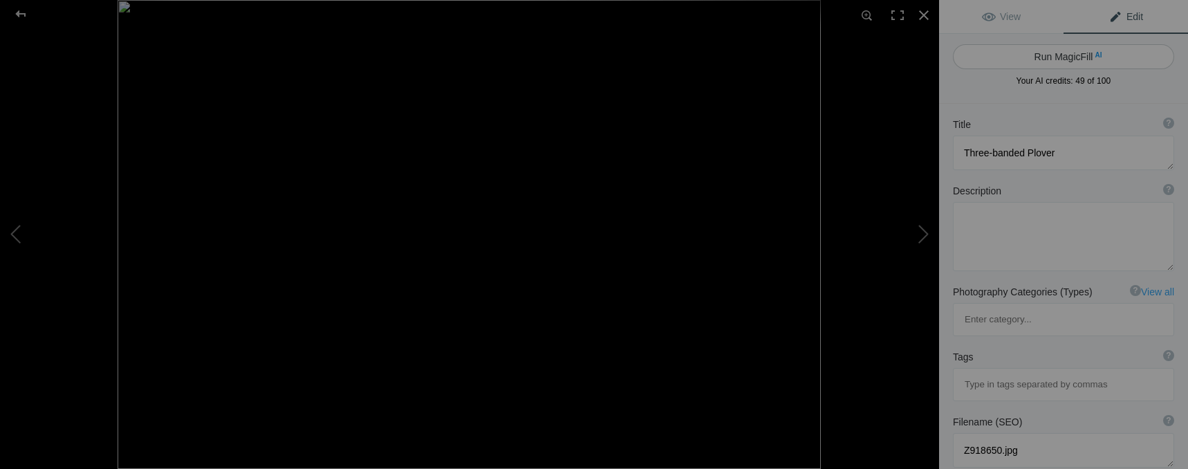
click at [1102, 56] on button "Run MagicFill AI" at bounding box center [1063, 56] width 221 height 25
type textarea "Three-Banded Plover Walking Along Water's Edge"
type textarea "The Three-Banded Plover, known for its striking appearance, gracefully walks al…"
type textarea "three-banded-plover-walking-water.jpg"
type textarea "A Three-Banded Plover walking along the water's edge, showcasing its distinctiv…"
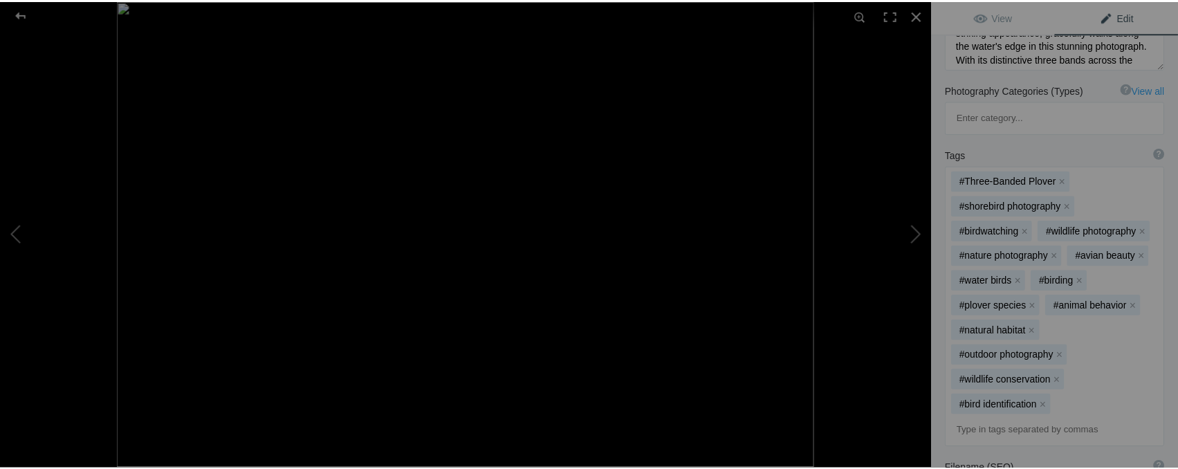
scroll to position [264, 0]
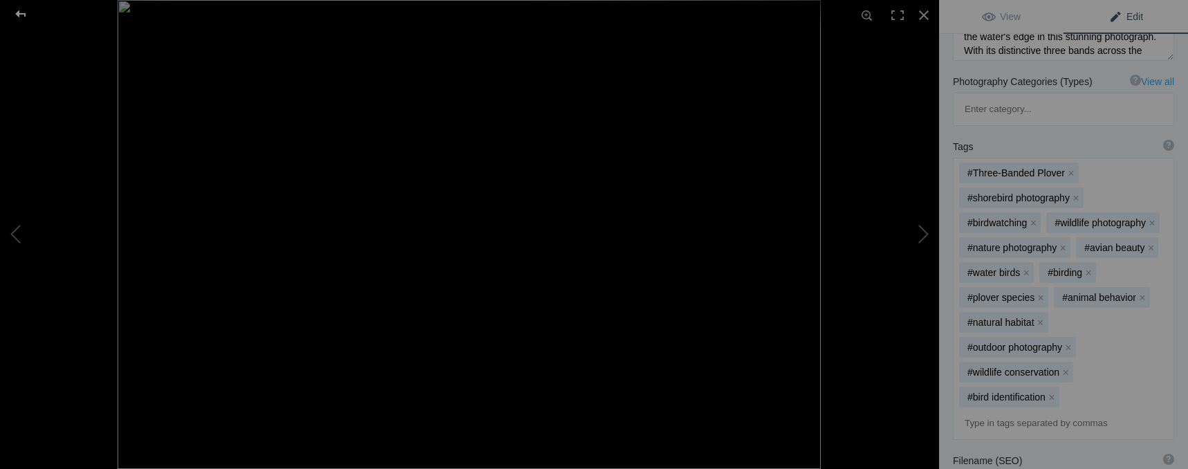
click at [24, 14] on div at bounding box center [21, 14] width 50 height 28
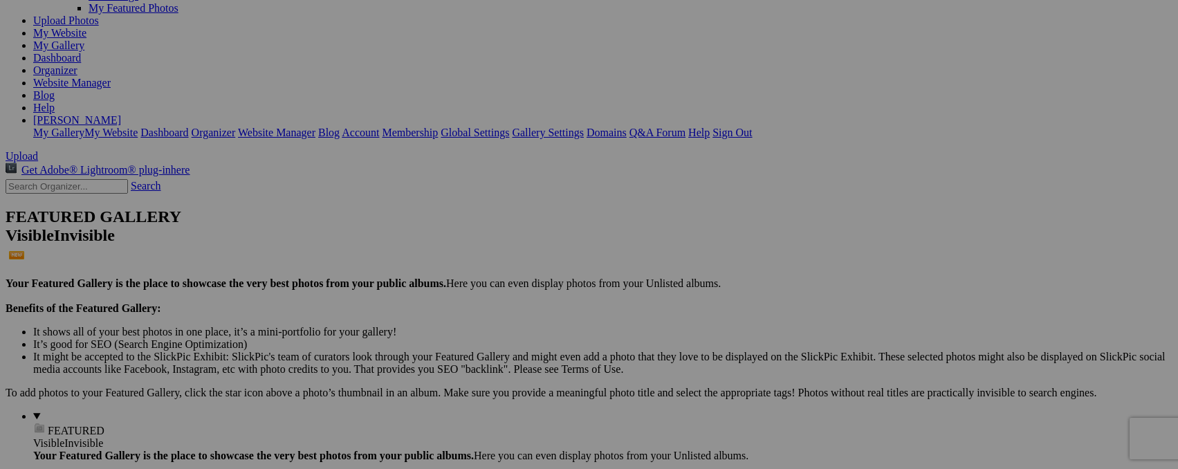
scroll to position [0, 0]
